Goal: Transaction & Acquisition: Download file/media

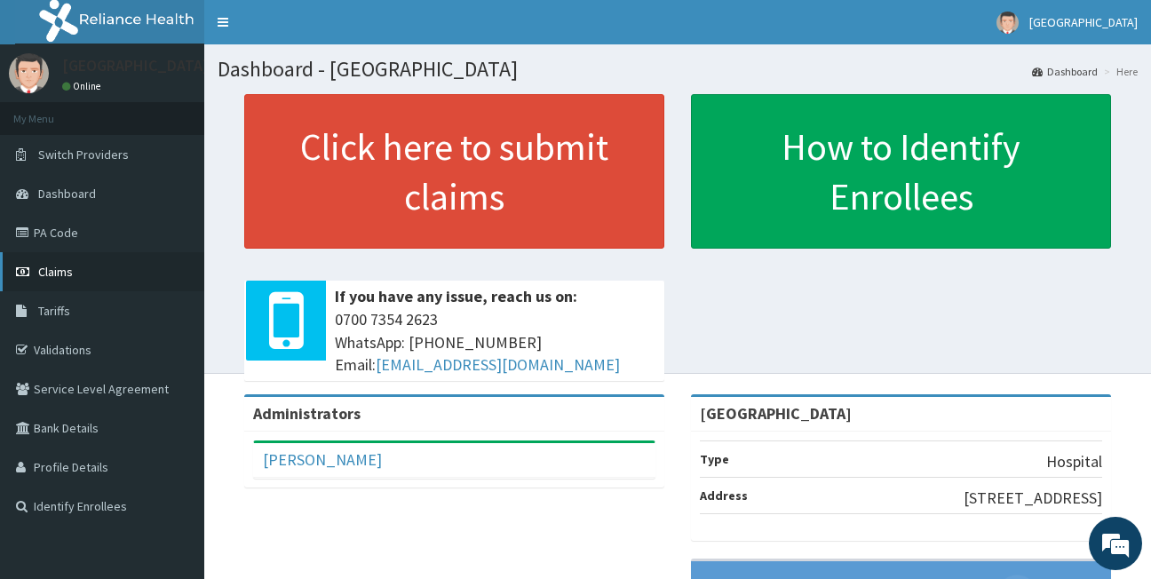
click at [65, 273] on span "Claims" at bounding box center [55, 272] width 35 height 16
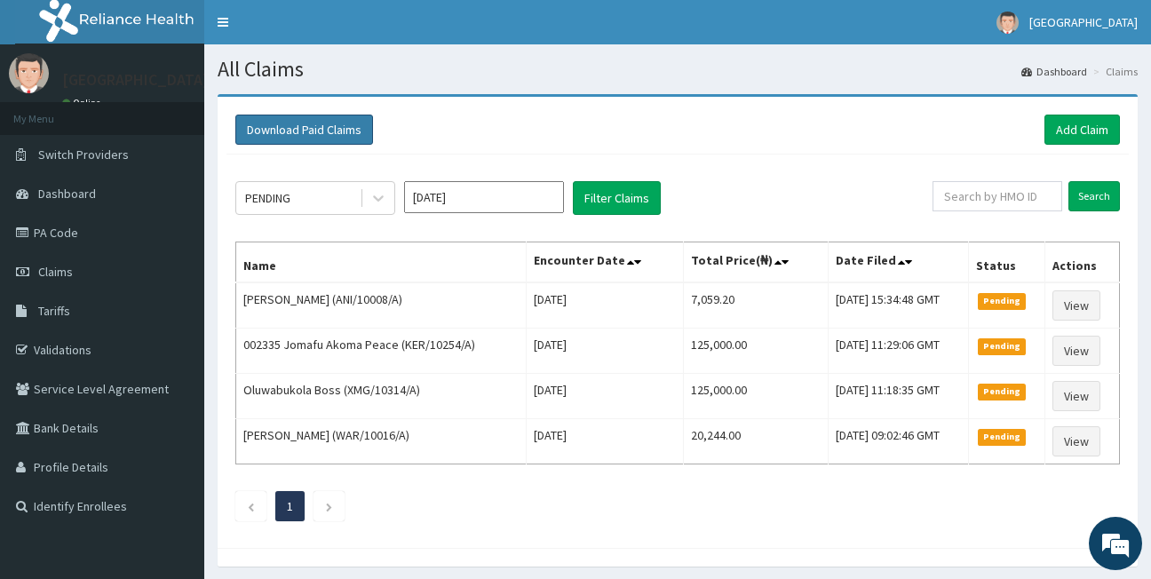
click at [306, 134] on button "Download Paid Claims" at bounding box center [304, 130] width 138 height 30
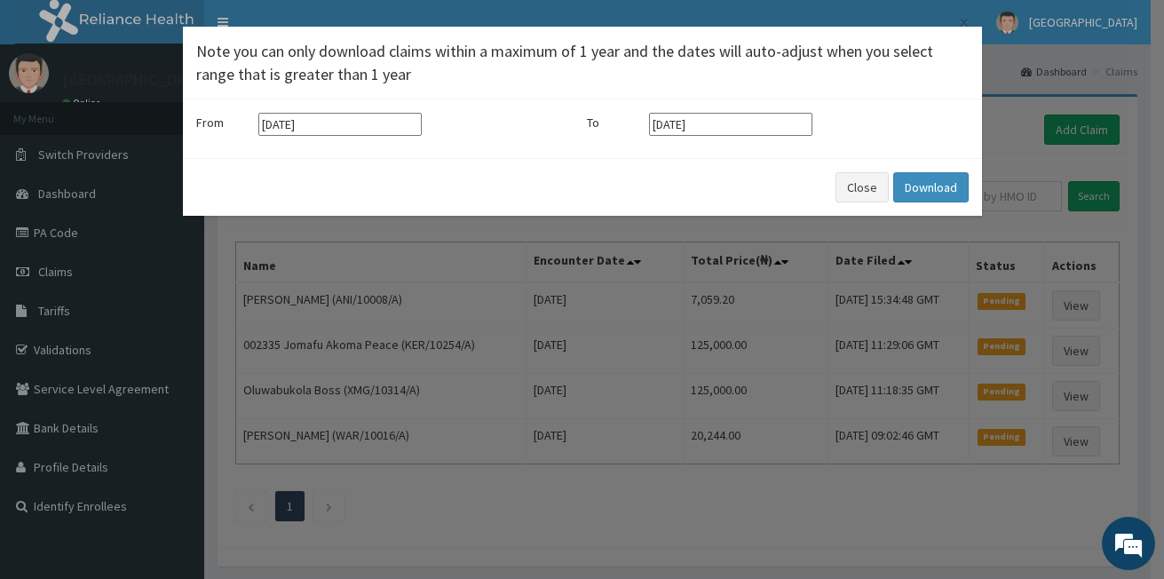
click at [382, 125] on input "[DATE]" at bounding box center [339, 124] width 163 height 23
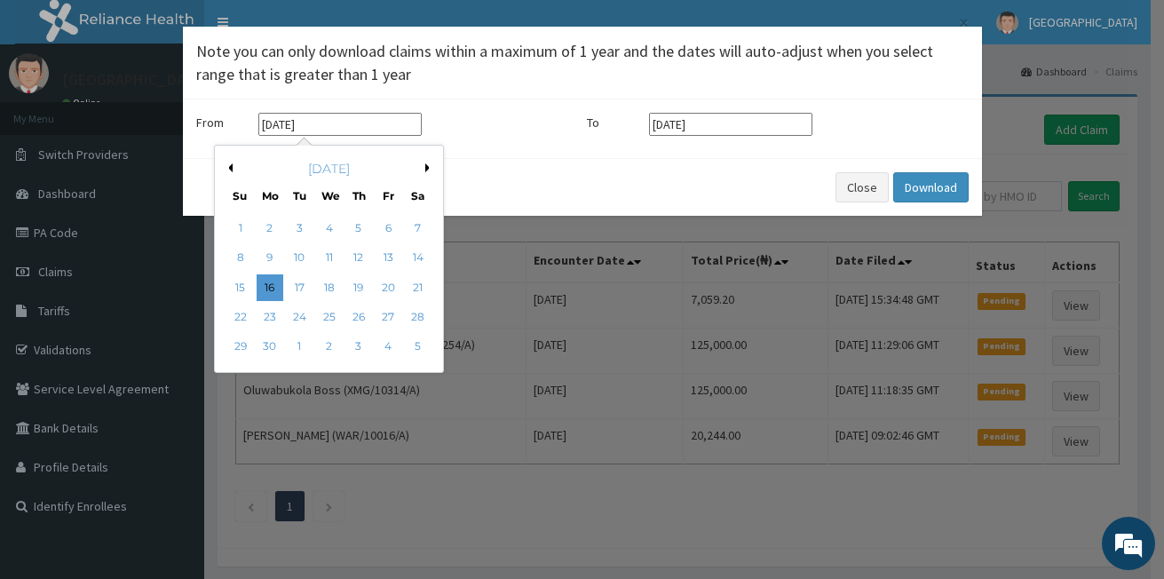
click at [429, 164] on button "Next Month" at bounding box center [429, 167] width 9 height 9
click at [430, 168] on button "Next Month" at bounding box center [429, 167] width 9 height 9
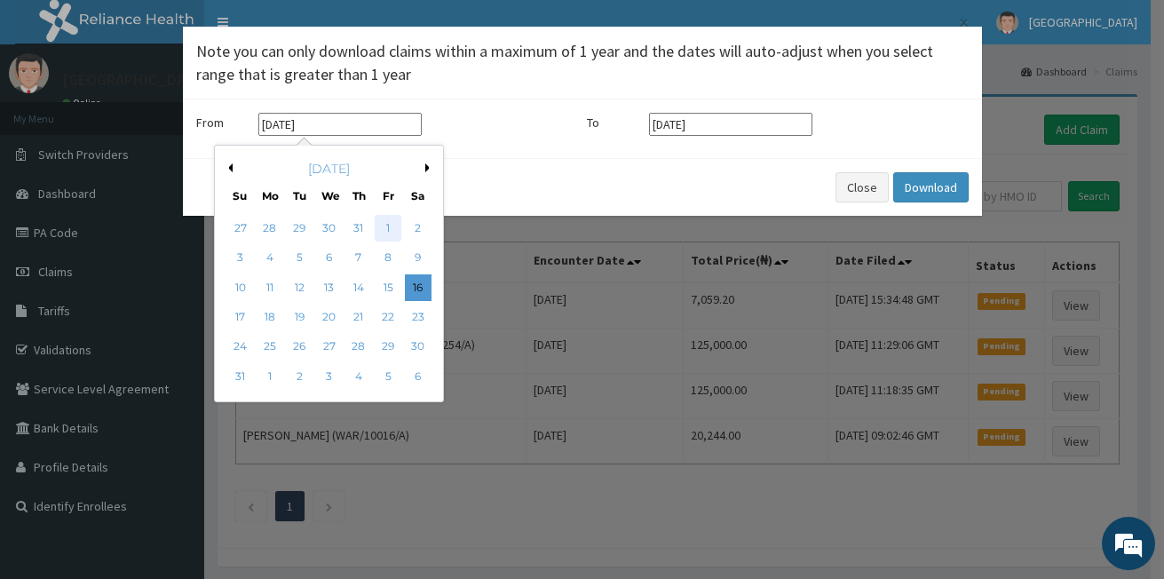
click at [394, 227] on div "1" at bounding box center [388, 228] width 27 height 27
type input "[DATE]"
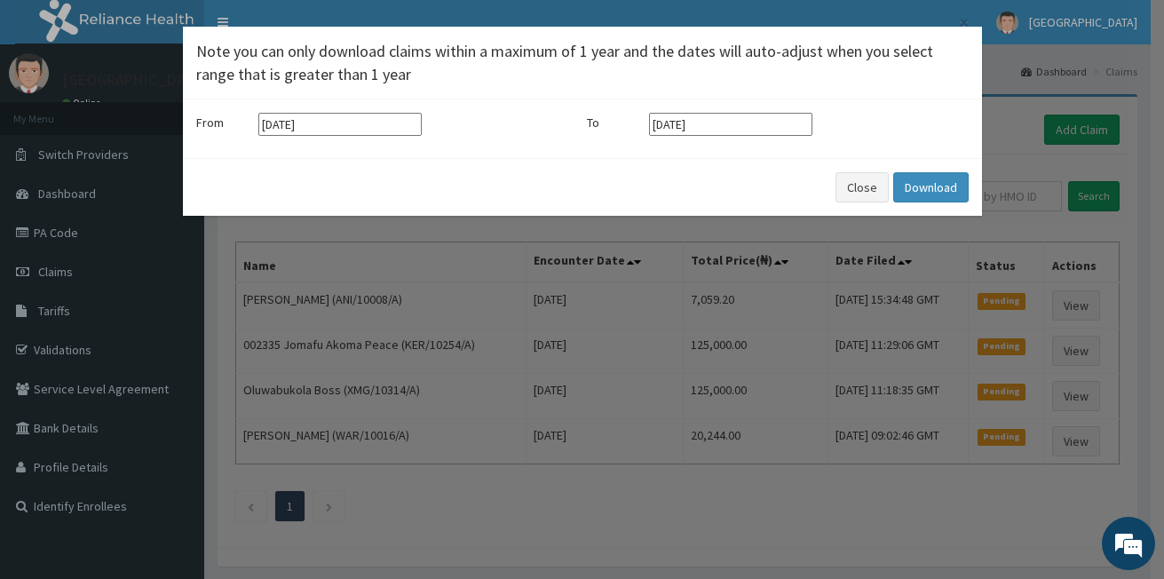
click at [713, 127] on input "[DATE]" at bounding box center [730, 124] width 163 height 23
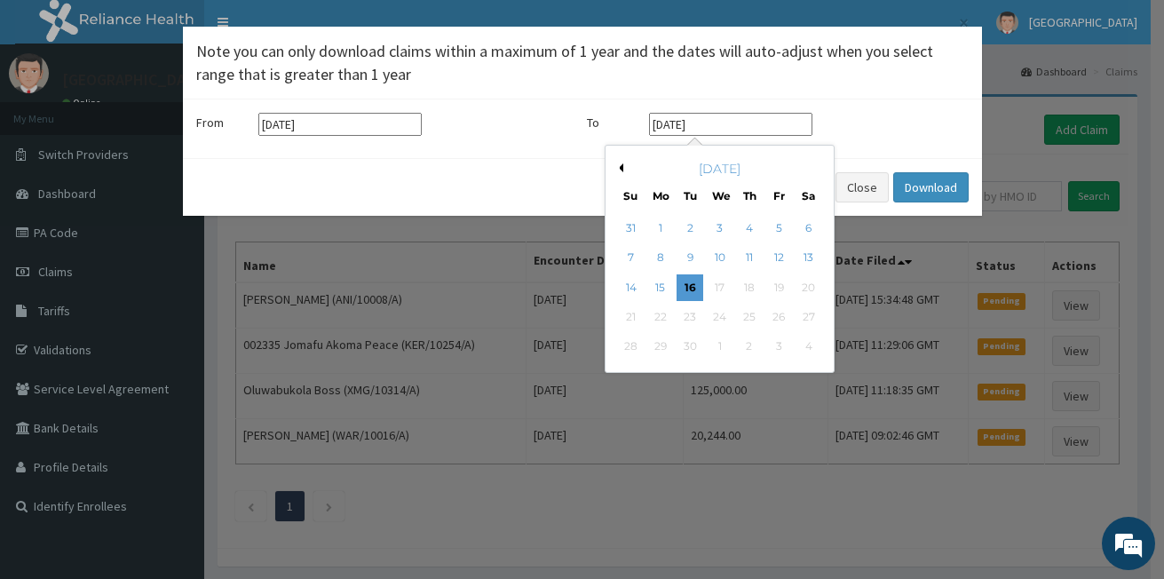
click at [621, 165] on button "Previous Month" at bounding box center [619, 167] width 9 height 9
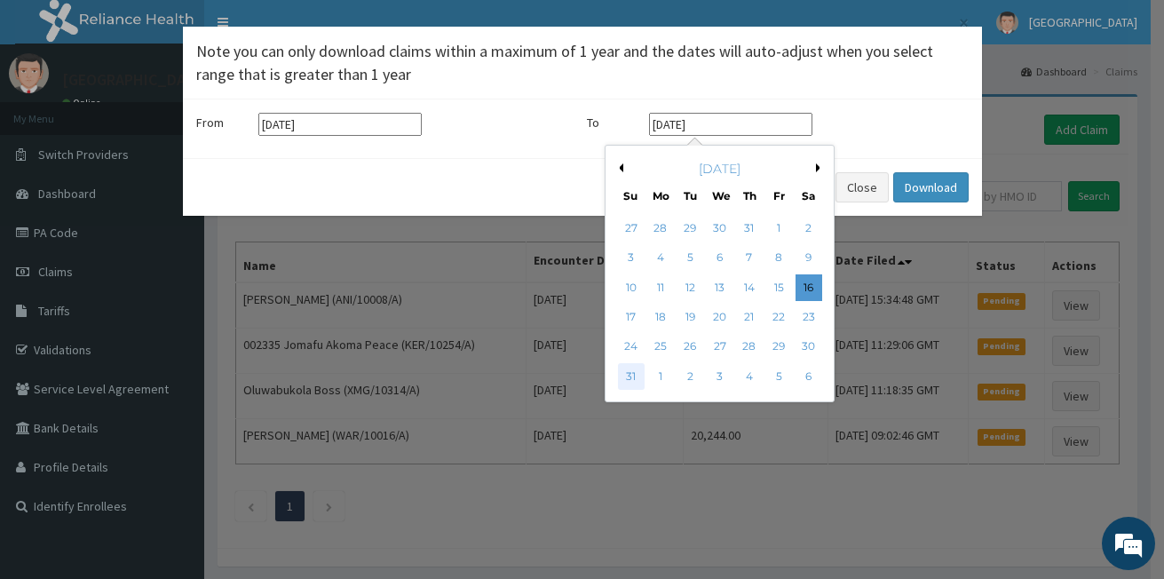
click at [631, 377] on div "31" at bounding box center [630, 376] width 27 height 27
type input "[DATE]"
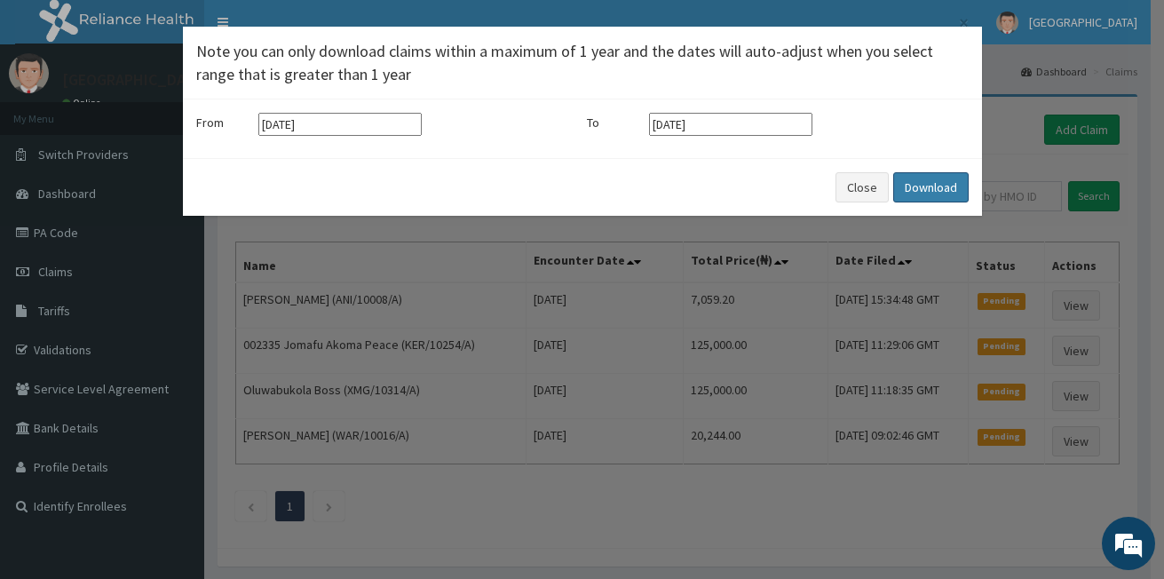
click at [926, 190] on button "Download" at bounding box center [930, 187] width 75 height 30
click at [861, 187] on button "Close" at bounding box center [862, 187] width 53 height 30
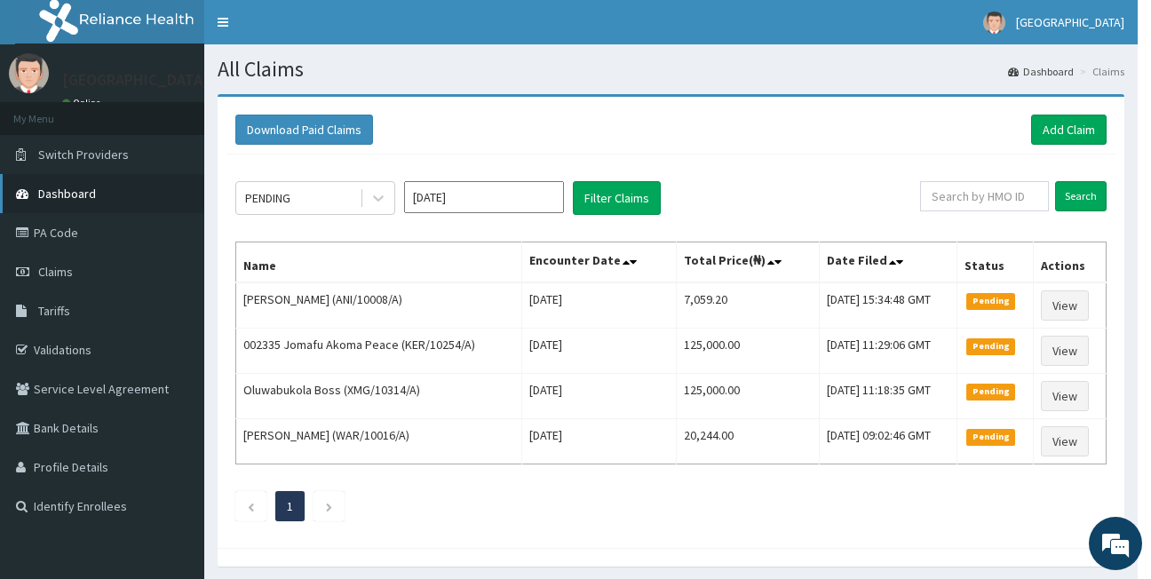
click at [74, 196] on span "Dashboard" at bounding box center [67, 194] width 58 height 16
